Goal: Information Seeking & Learning: Learn about a topic

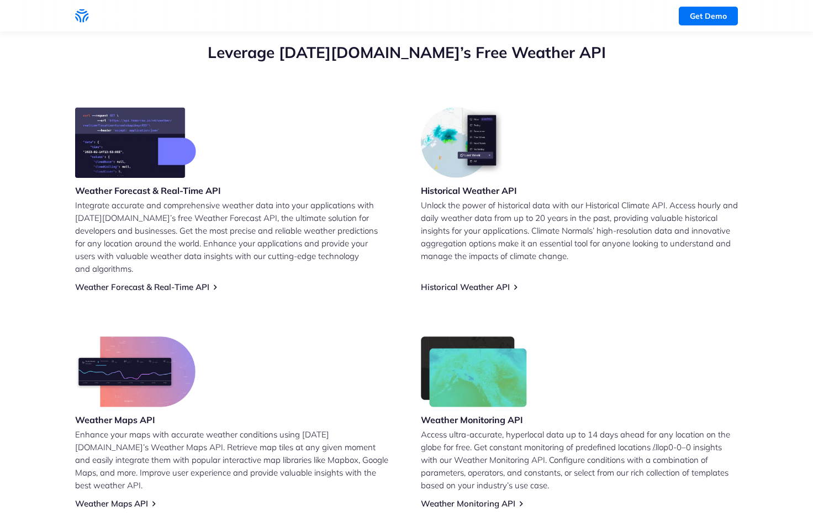
scroll to position [154, 0]
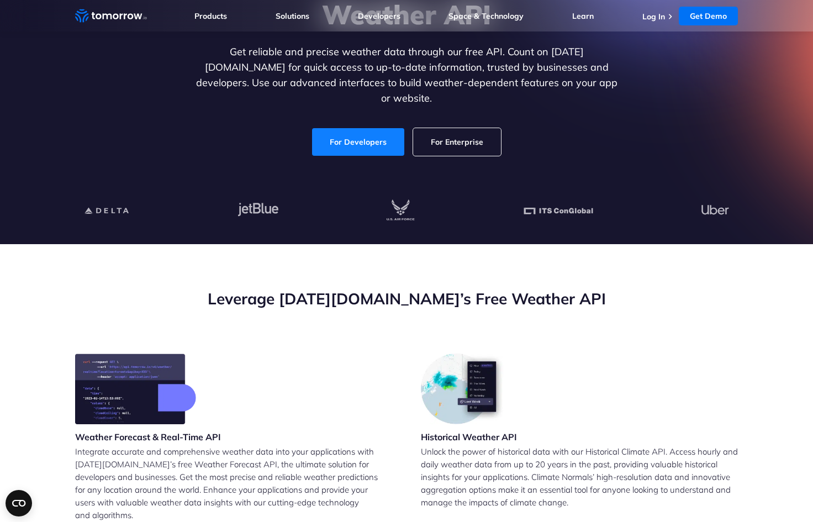
click at [382, 128] on link "For Developers" at bounding box center [358, 142] width 92 height 28
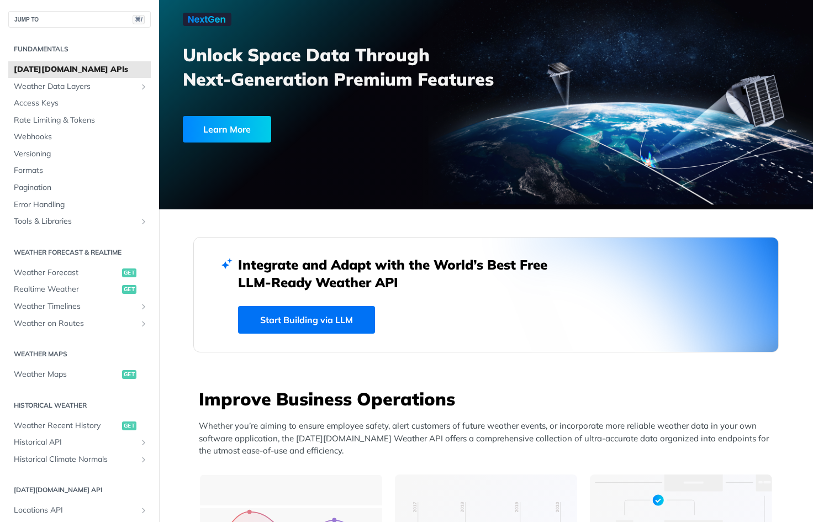
scroll to position [78, 0]
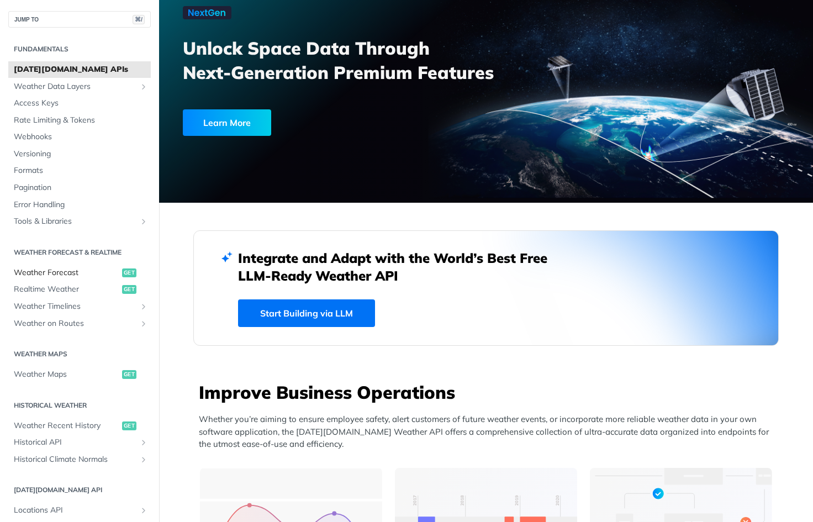
click at [112, 269] on span "Weather Forecast" at bounding box center [67, 272] width 106 height 11
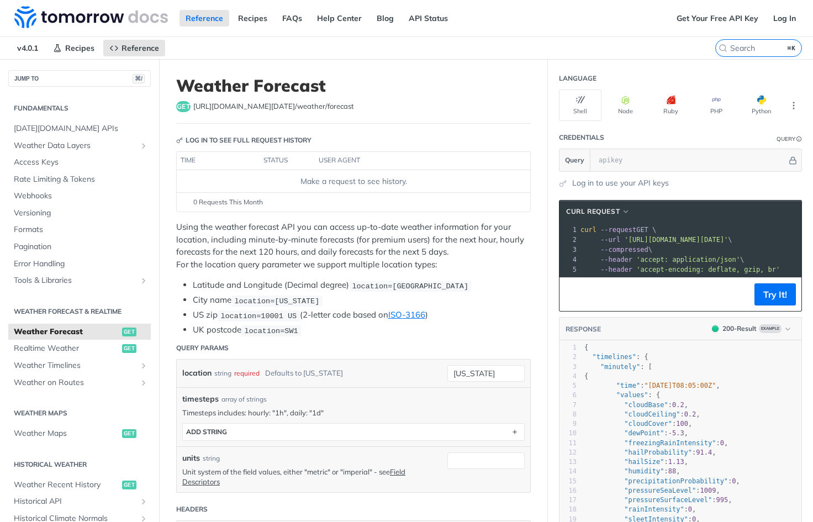
click at [335, 160] on th "user agent" at bounding box center [411, 161] width 193 height 18
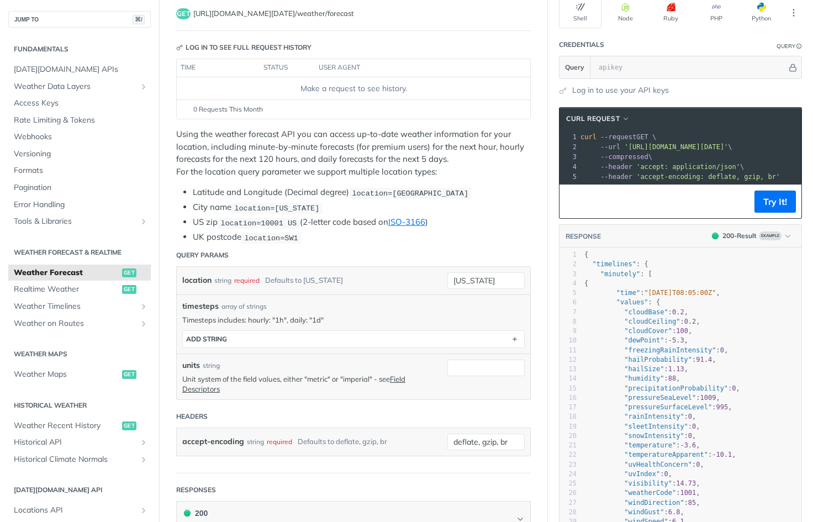
scroll to position [166, 0]
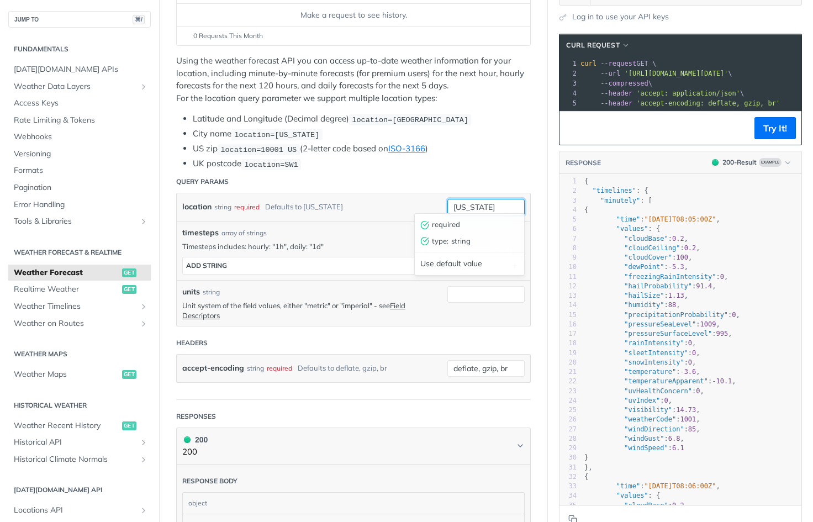
click at [488, 205] on input "[US_STATE]" at bounding box center [486, 207] width 77 height 17
type input "n"
type input "d"
type input "[GEOGRAPHIC_DATA]"
click at [467, 297] on input "units" at bounding box center [486, 294] width 77 height 17
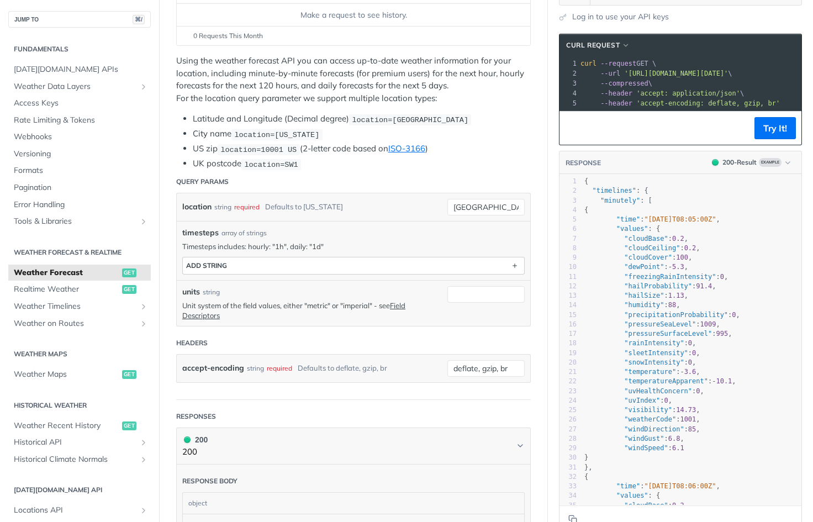
click at [418, 257] on button "ADD string" at bounding box center [353, 265] width 341 height 17
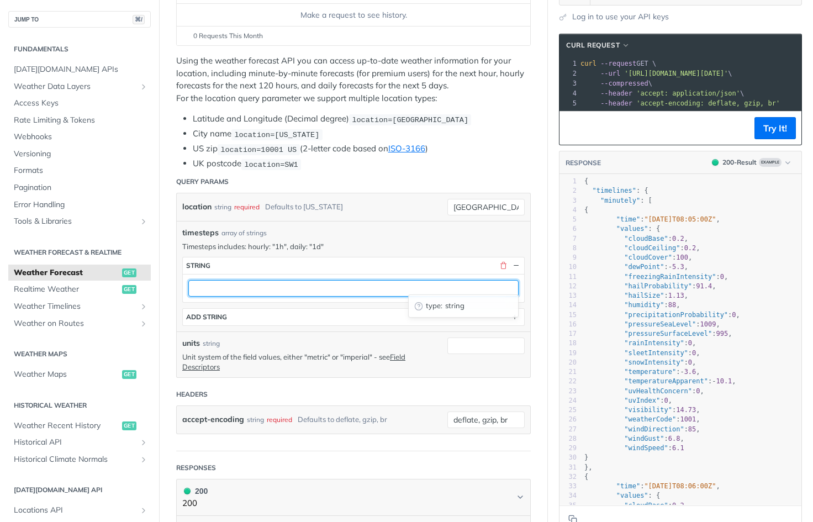
click at [446, 280] on input "text" at bounding box center [353, 288] width 330 height 17
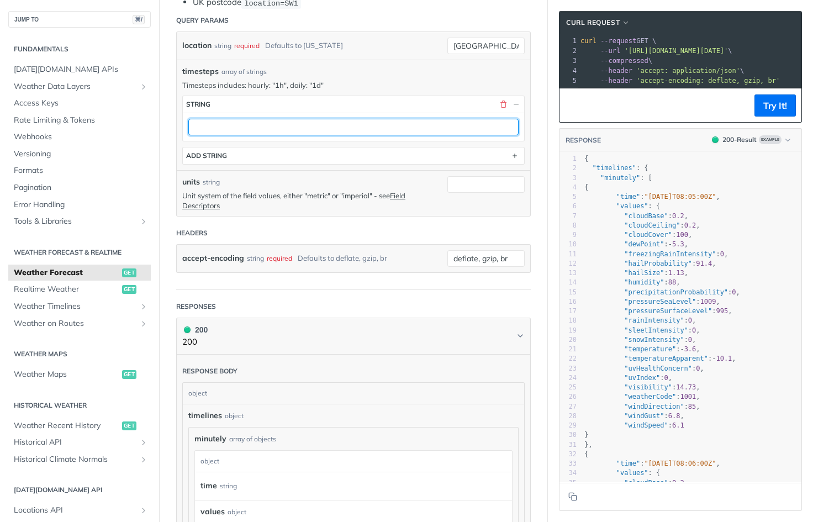
scroll to position [312, 0]
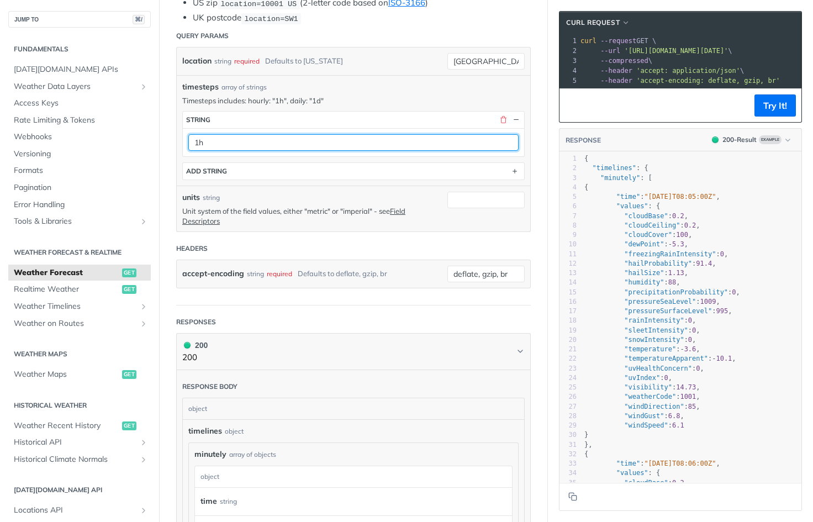
type input "1h"
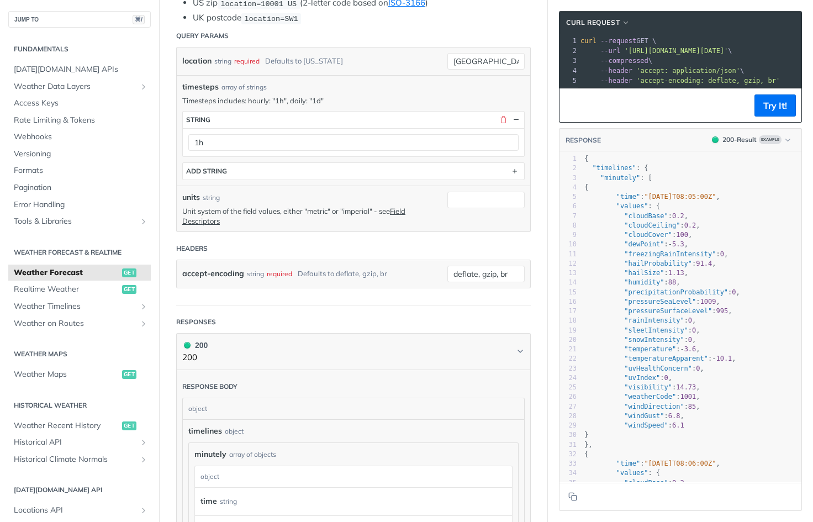
click at [429, 226] on div "units string Unit system of the field values, either "metric" or "imperial" - s…" at bounding box center [354, 209] width 354 height 46
click at [479, 202] on input "units" at bounding box center [486, 200] width 77 height 17
type input "metric"
click at [426, 228] on form "Query Params location string required Defaults to [US_STATE] singapore timestep…" at bounding box center [353, 165] width 355 height 281
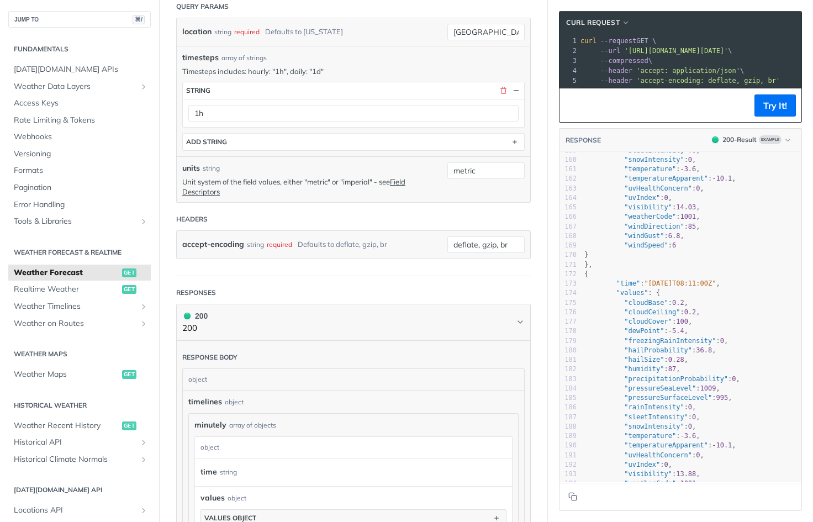
scroll to position [1496, 0]
click at [771, 103] on button "Try It!" at bounding box center [775, 105] width 41 height 22
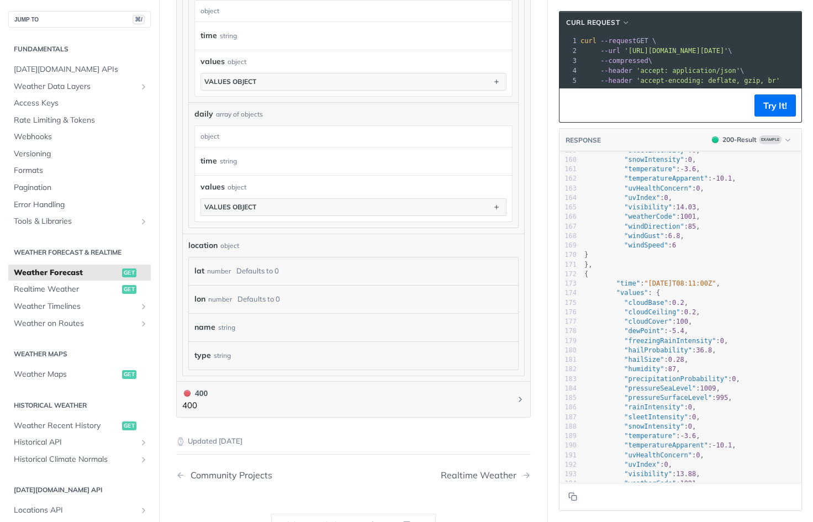
scroll to position [0, 0]
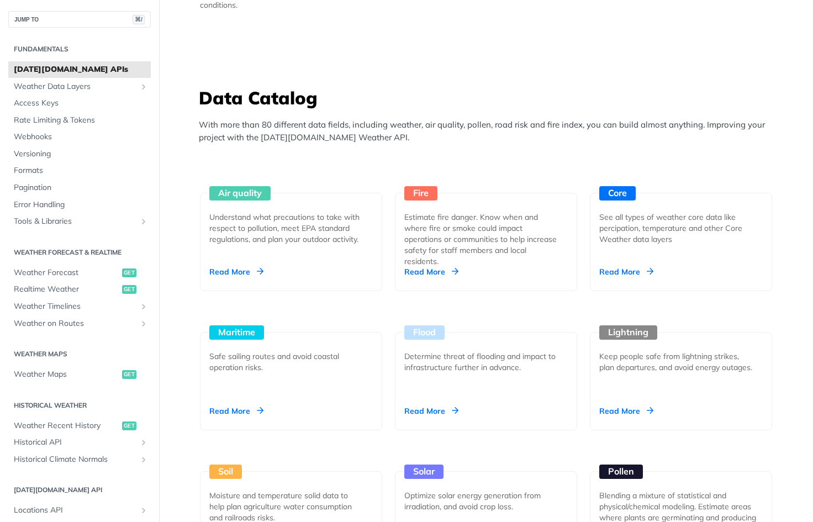
scroll to position [259, 0]
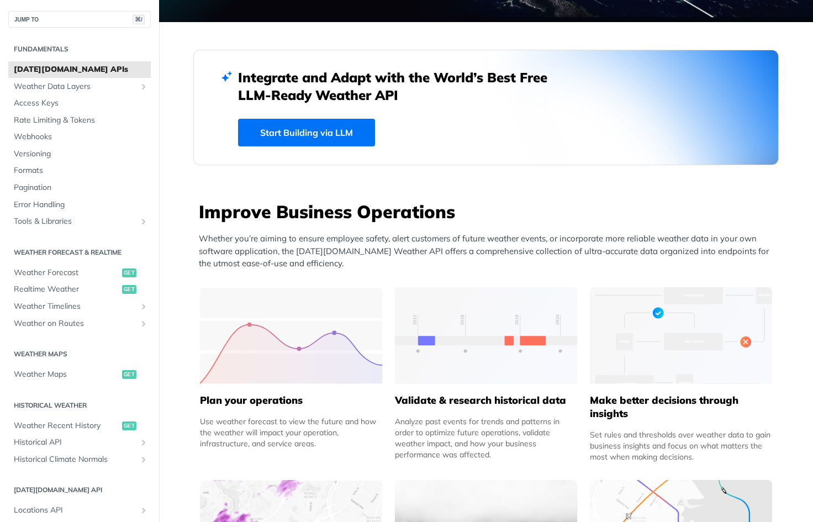
click at [263, 130] on link "Start Building via LLM" at bounding box center [306, 133] width 137 height 28
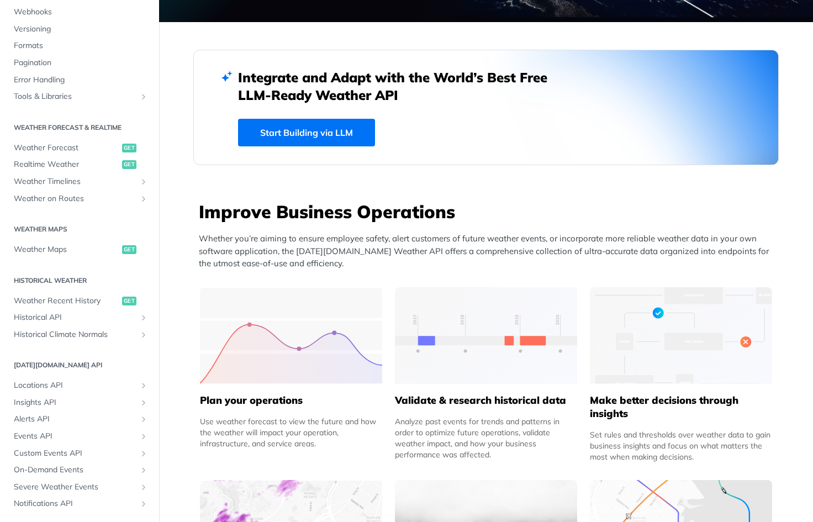
scroll to position [130, 0]
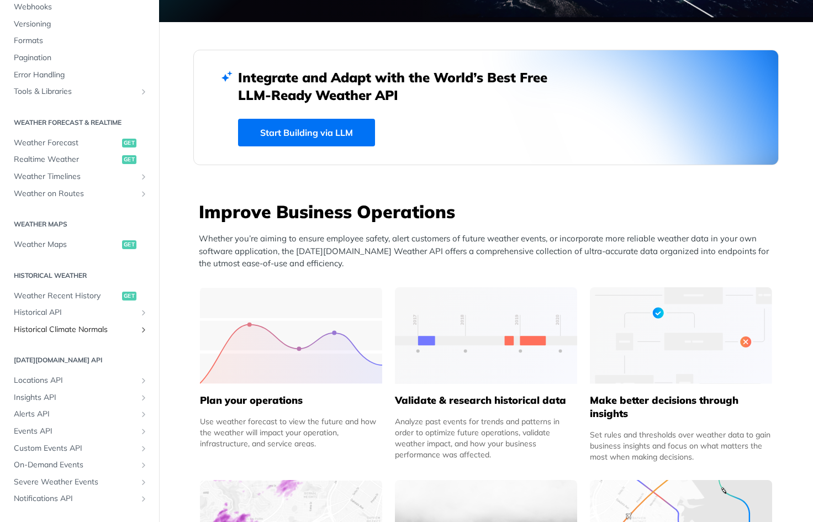
click at [83, 324] on span "Historical Climate Normals" at bounding box center [75, 329] width 123 height 11
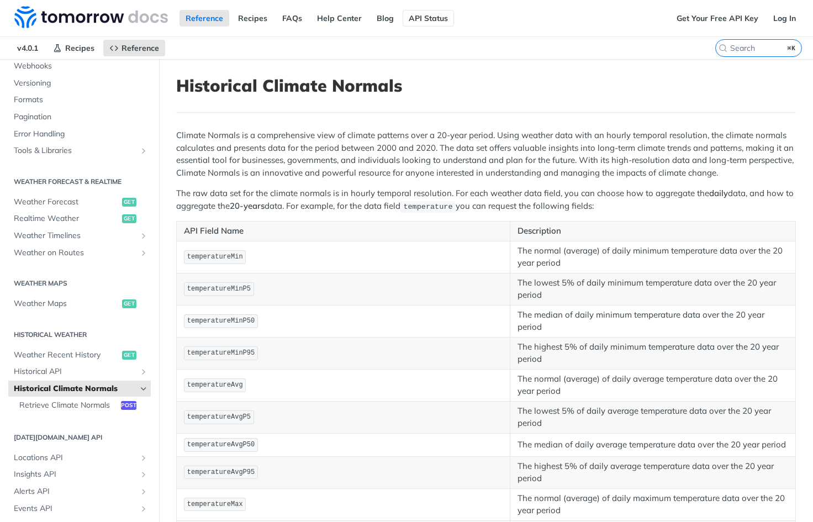
click at [424, 17] on link "API Status" at bounding box center [428, 18] width 51 height 17
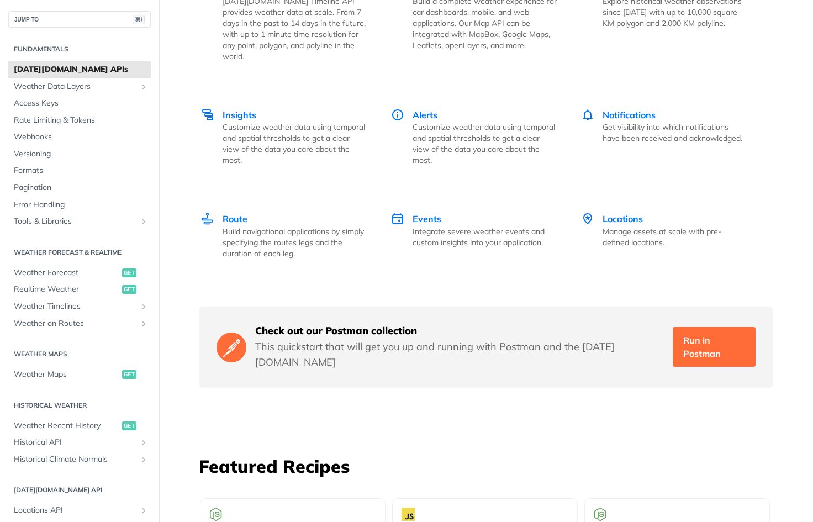
scroll to position [1181, 0]
